Goal: Find specific page/section: Find specific page/section

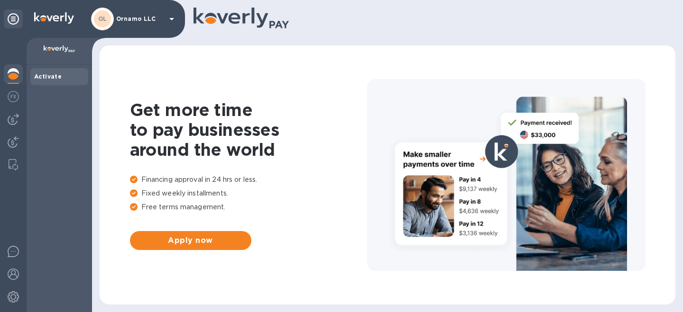
click at [155, 19] on p "Ornamo LLC" at bounding box center [139, 19] width 47 height 7
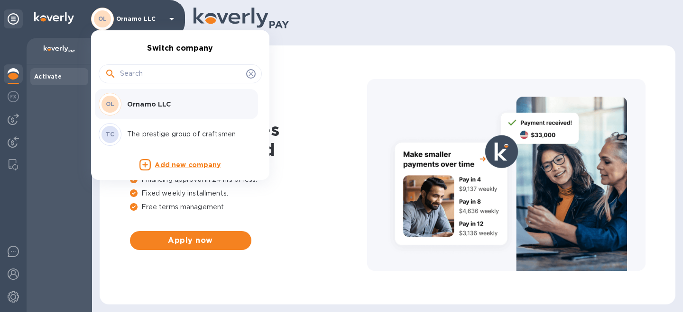
click at [150, 133] on p "The prestige group of craftsmen" at bounding box center [186, 134] width 119 height 10
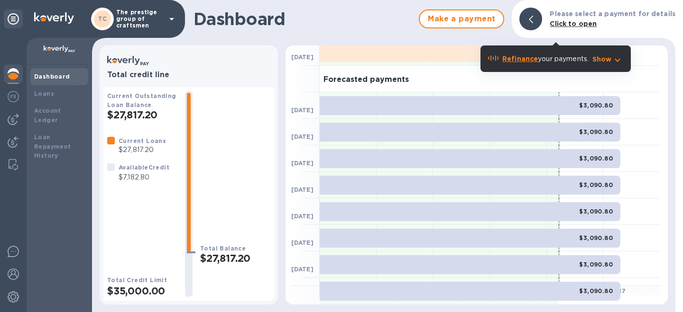
scroll to position [32, 0]
